Goal: Check status: Check status

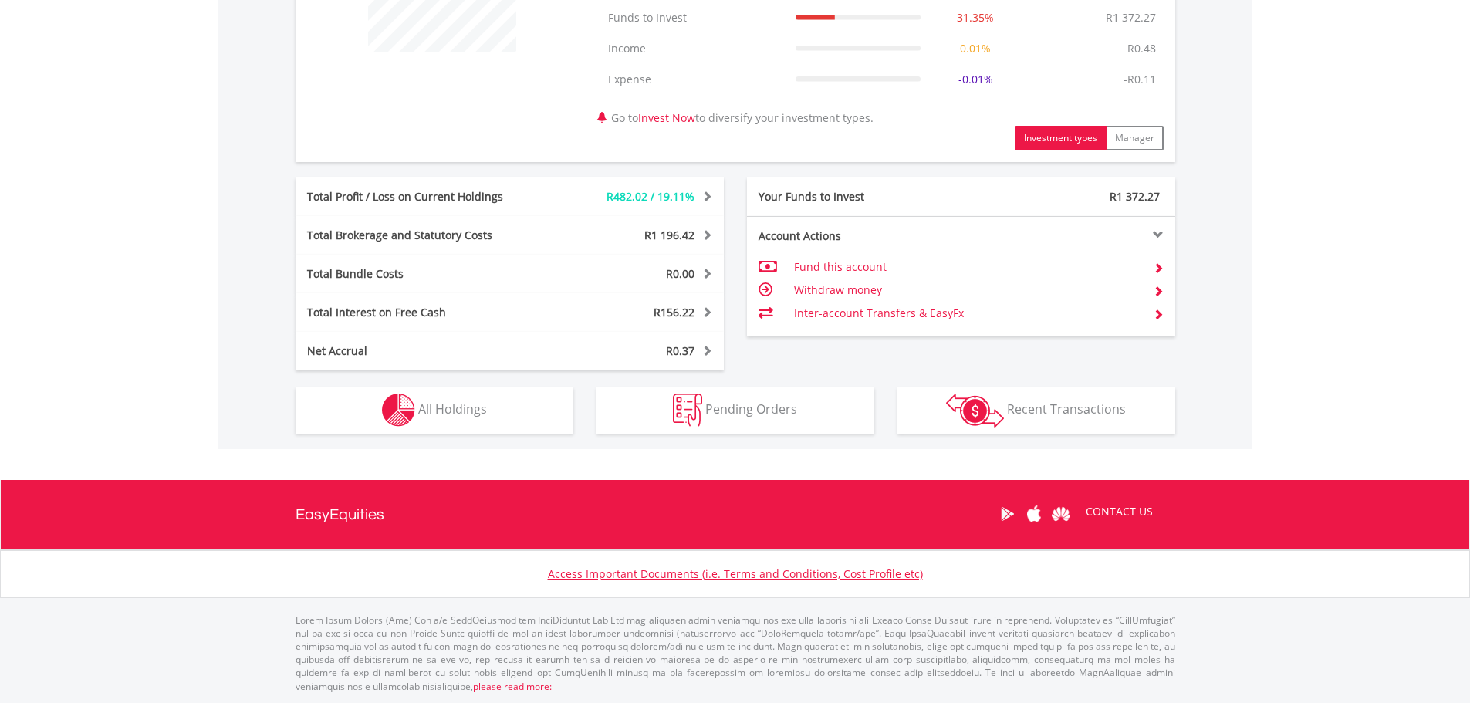
scroll to position [695, 0]
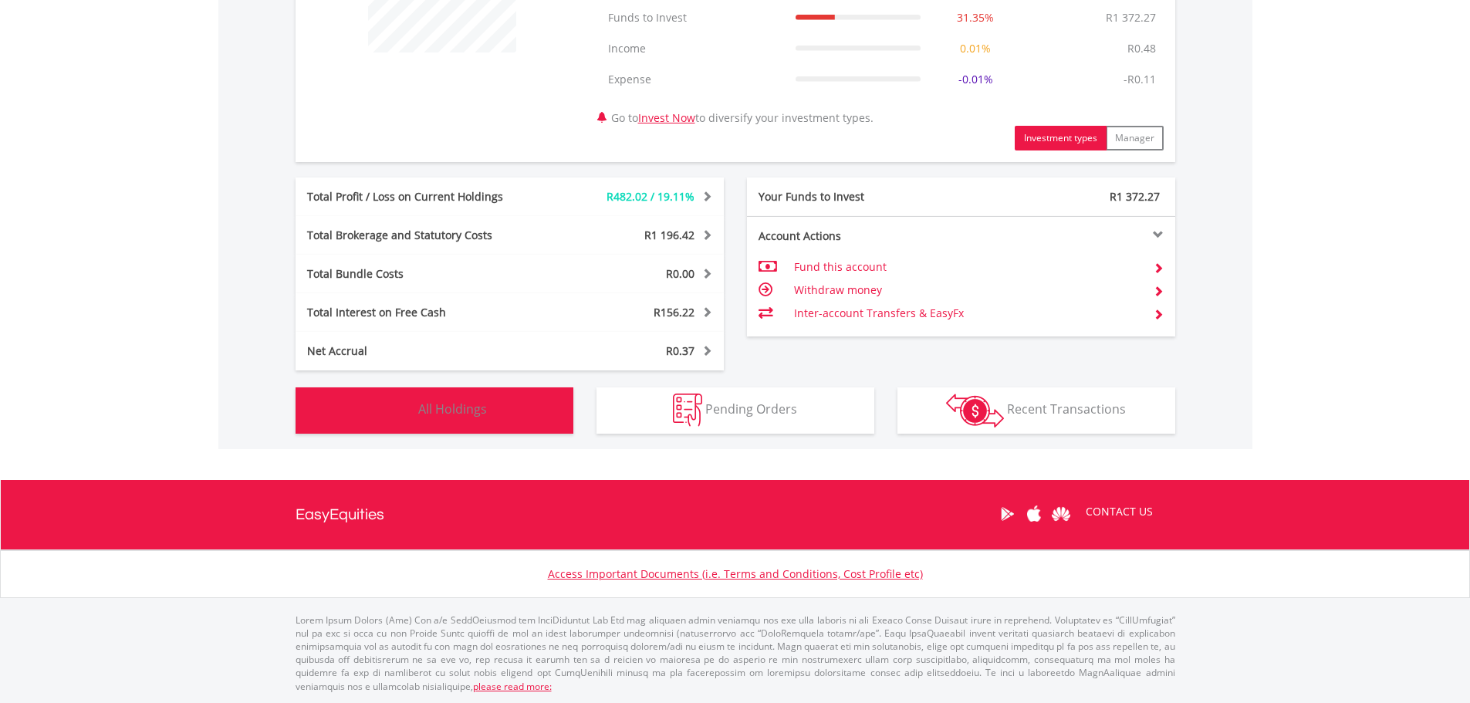
click at [413, 425] on img "button" at bounding box center [398, 410] width 33 height 33
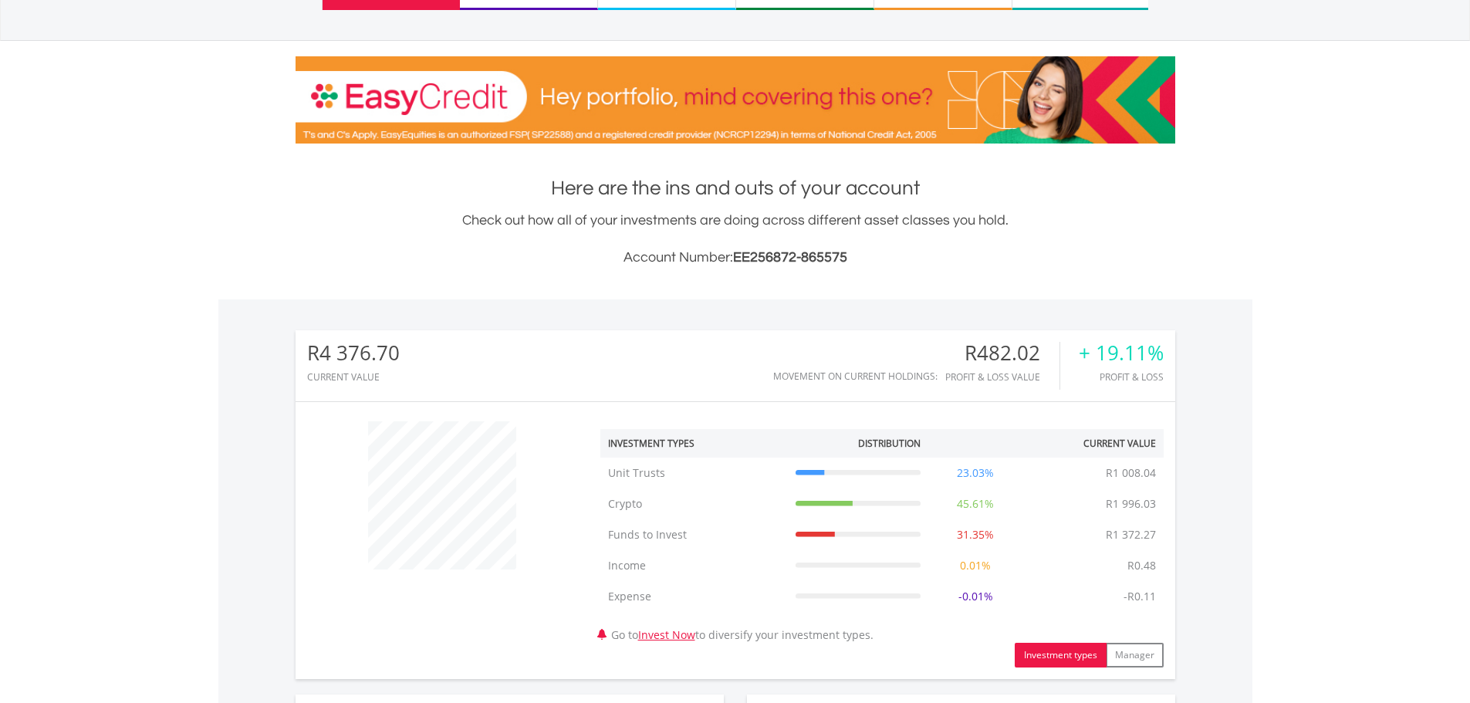
scroll to position [0, 0]
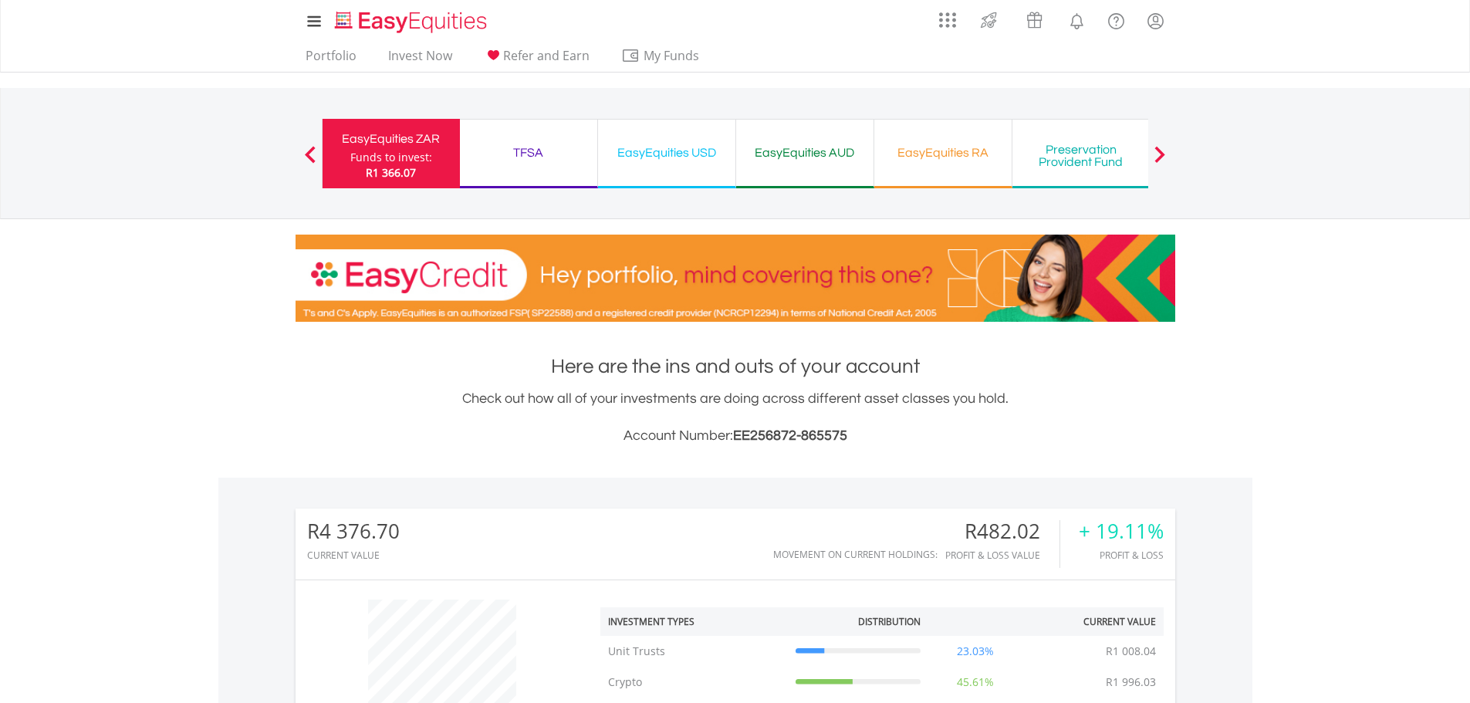
click at [532, 160] on div "TFSA" at bounding box center [528, 153] width 119 height 22
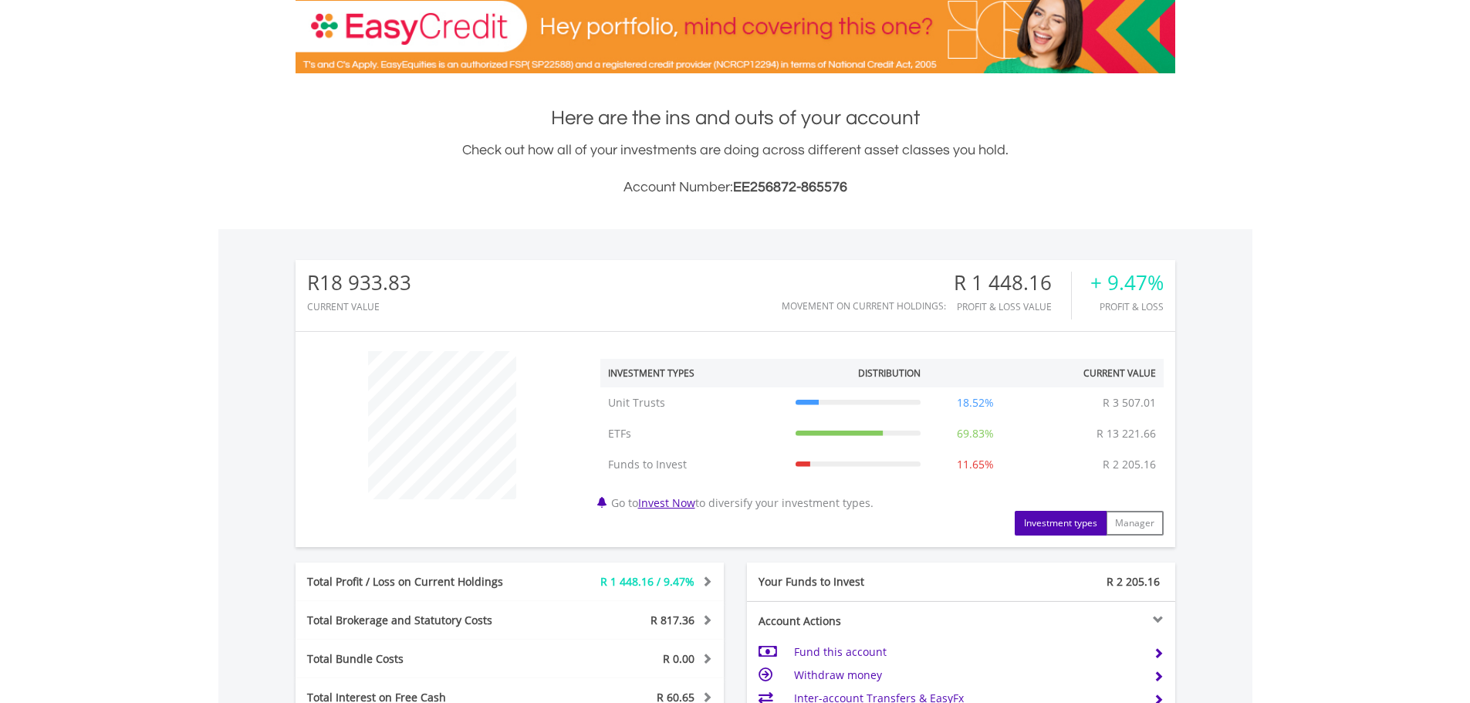
scroll to position [634, 0]
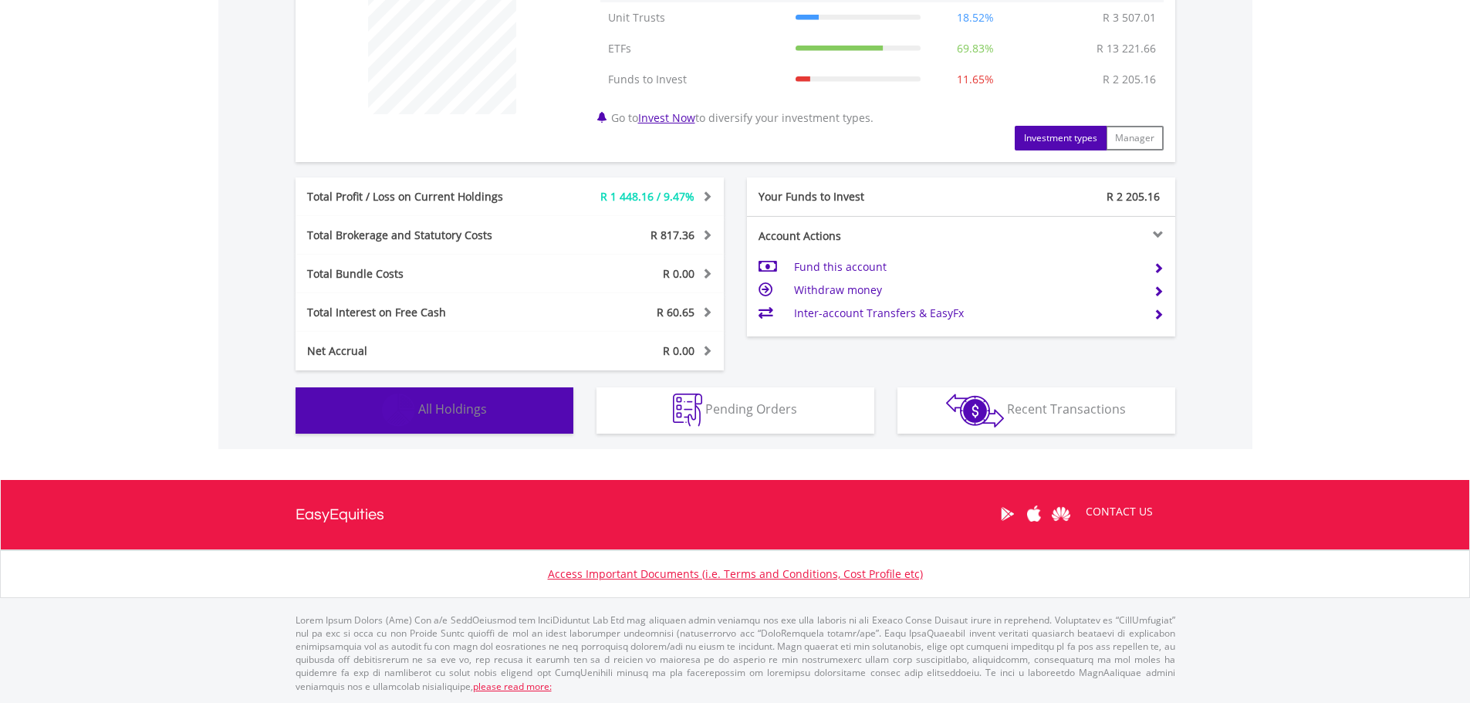
click at [440, 412] on span "All Holdings" at bounding box center [452, 408] width 69 height 17
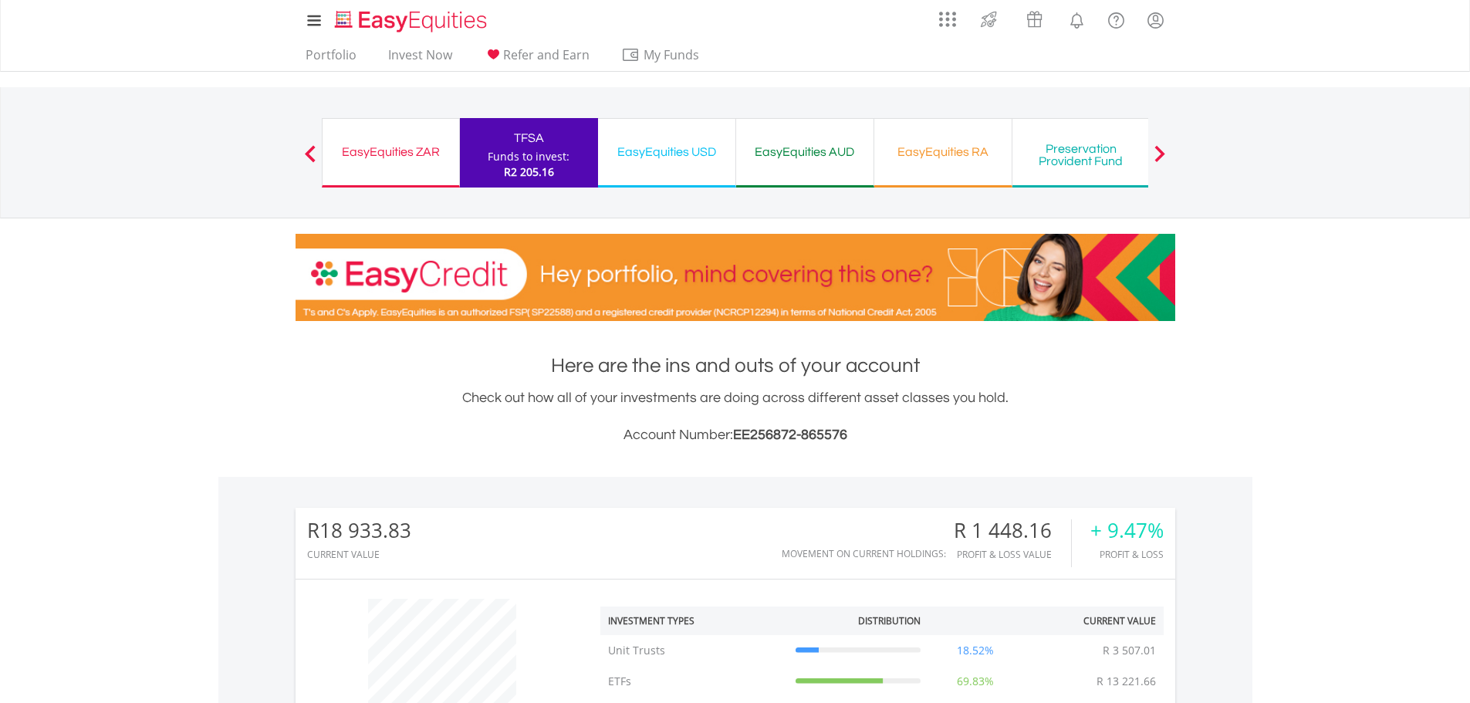
scroll to position [0, 0]
click at [673, 144] on div "EasyEquities USD" at bounding box center [666, 153] width 119 height 22
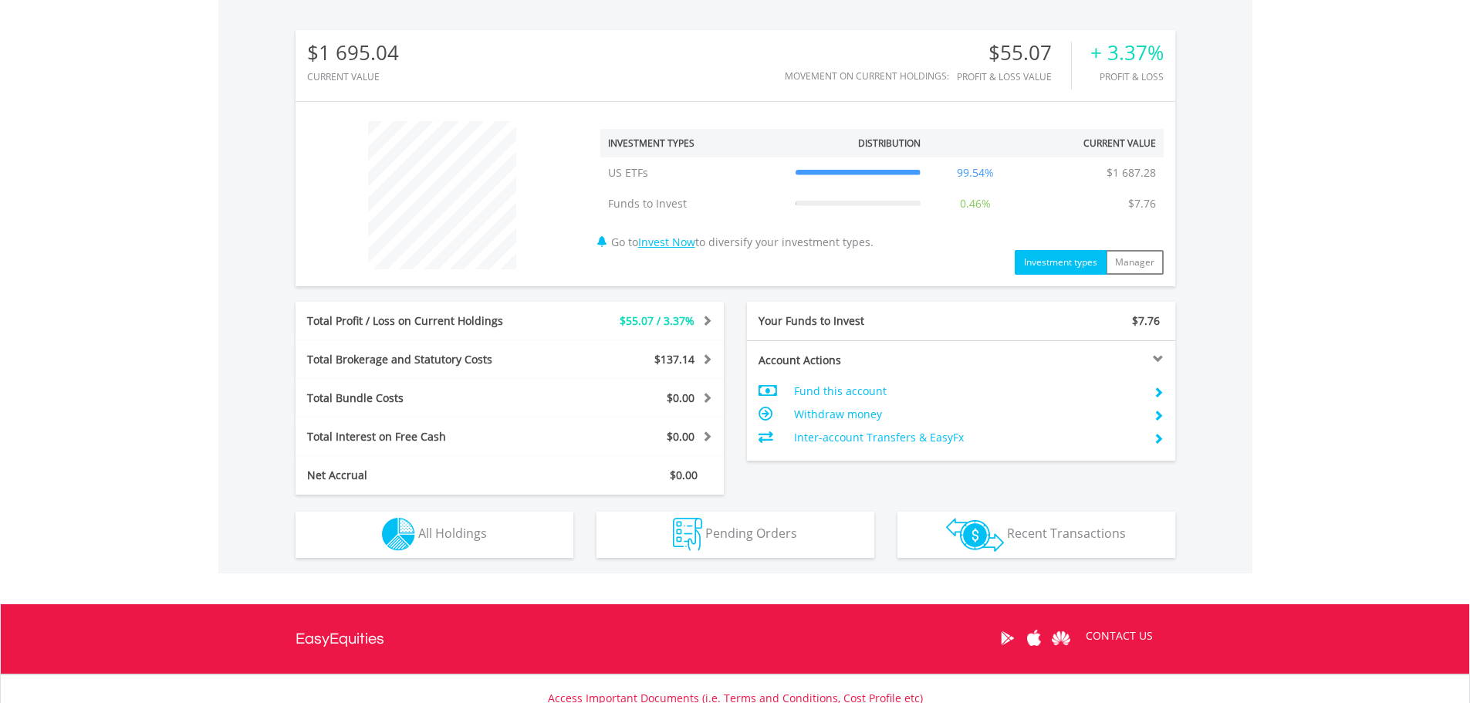
scroll to position [603, 0]
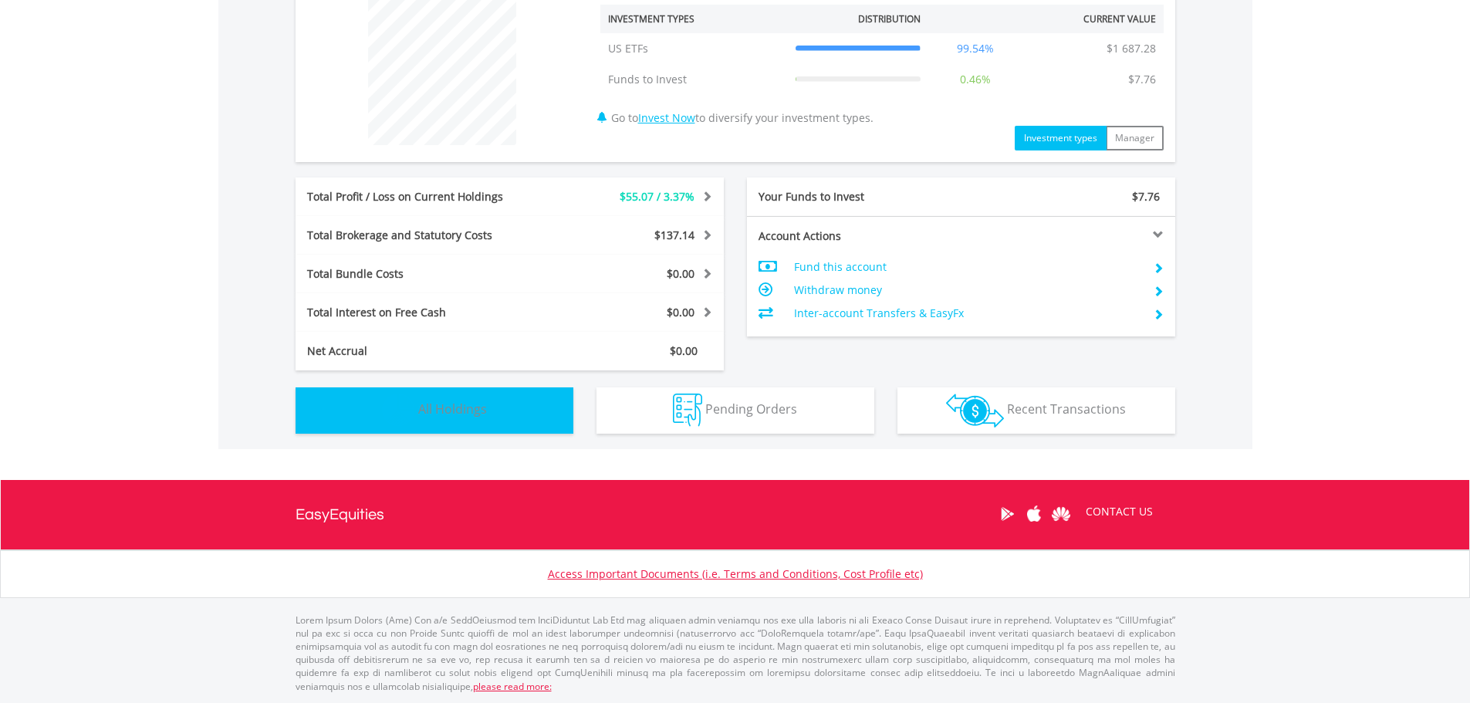
click at [477, 411] on span "All Holdings" at bounding box center [452, 408] width 69 height 17
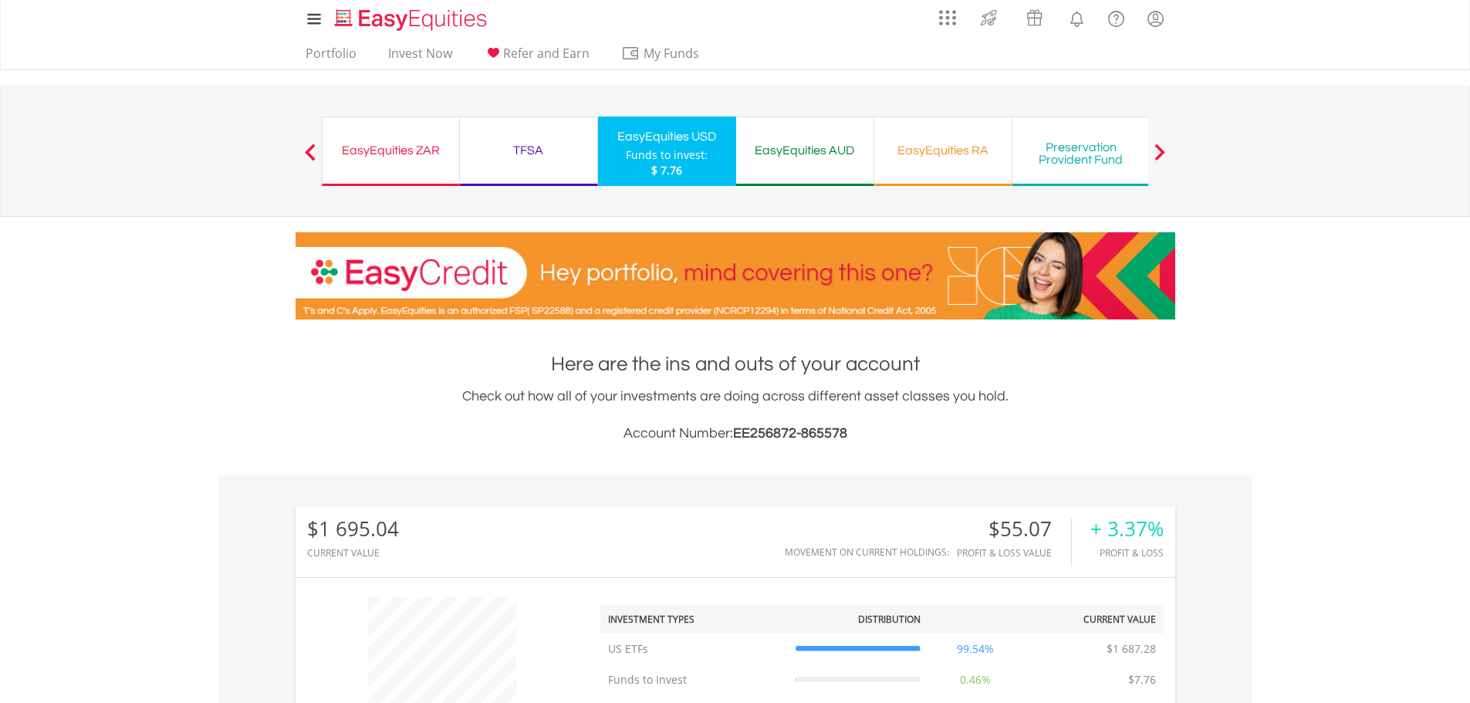
scroll to position [0, 0]
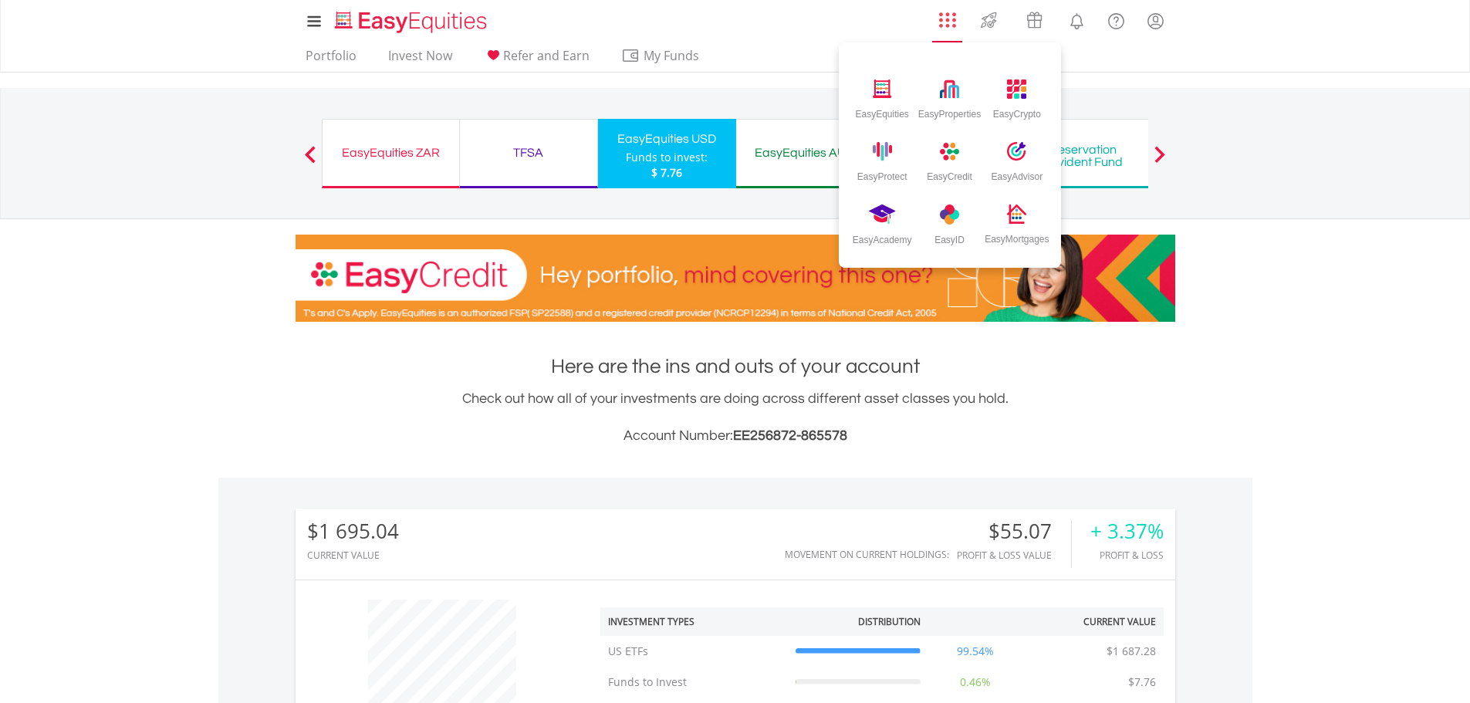
click at [943, 16] on img "AppsGrid" at bounding box center [947, 20] width 17 height 17
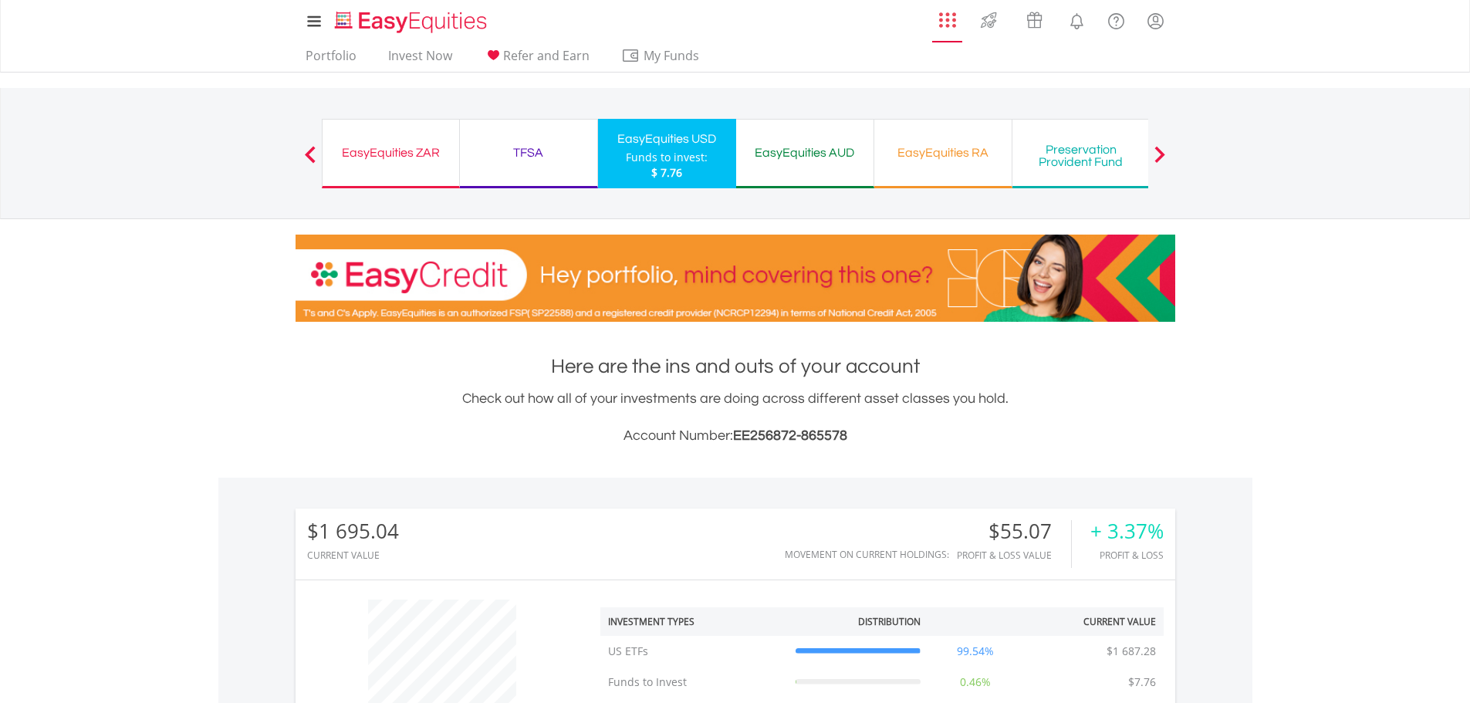
click at [943, 20] on img "AppsGrid" at bounding box center [947, 20] width 17 height 17
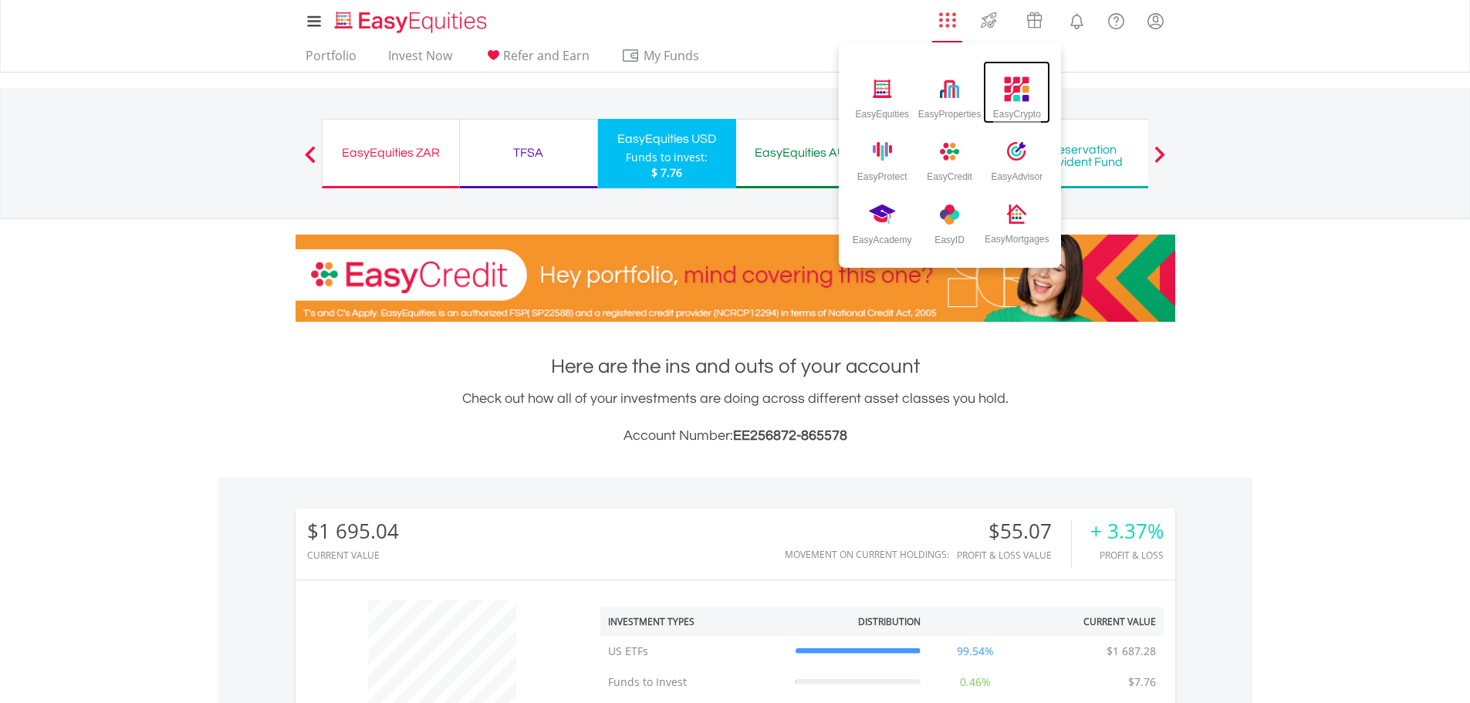
click at [1024, 96] on img at bounding box center [1017, 88] width 25 height 25
